Goal: Check status: Check status

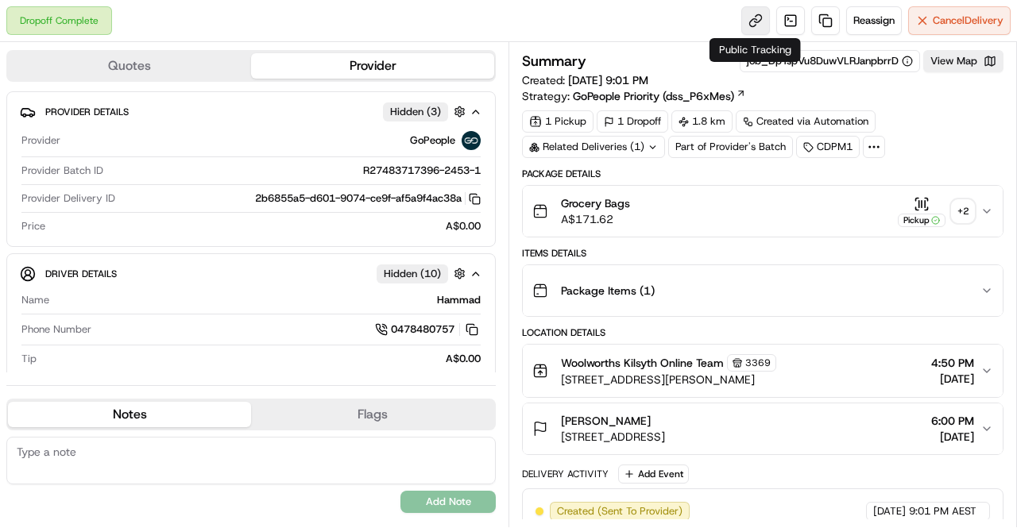
click at [763, 21] on link at bounding box center [755, 20] width 29 height 29
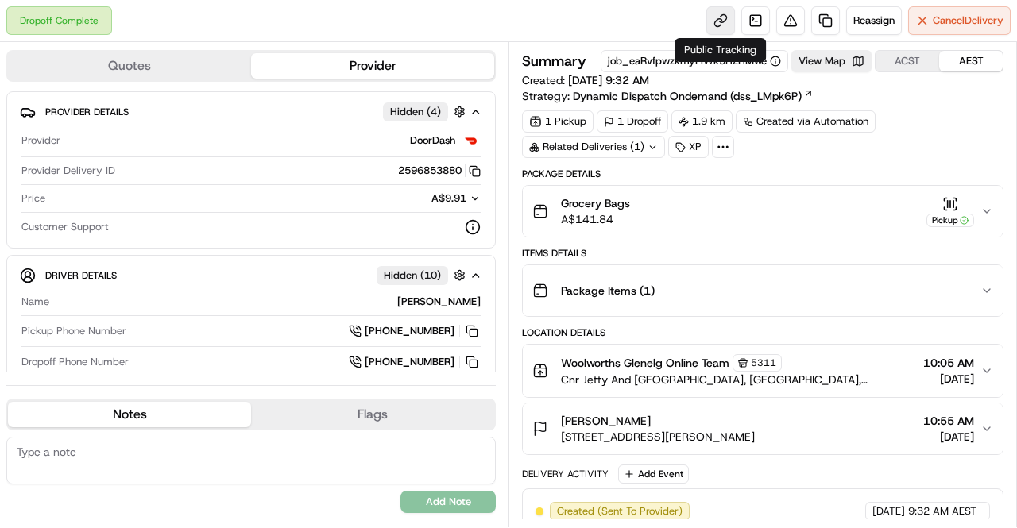
click at [709, 11] on link at bounding box center [721, 20] width 29 height 29
